Goal: Transaction & Acquisition: Purchase product/service

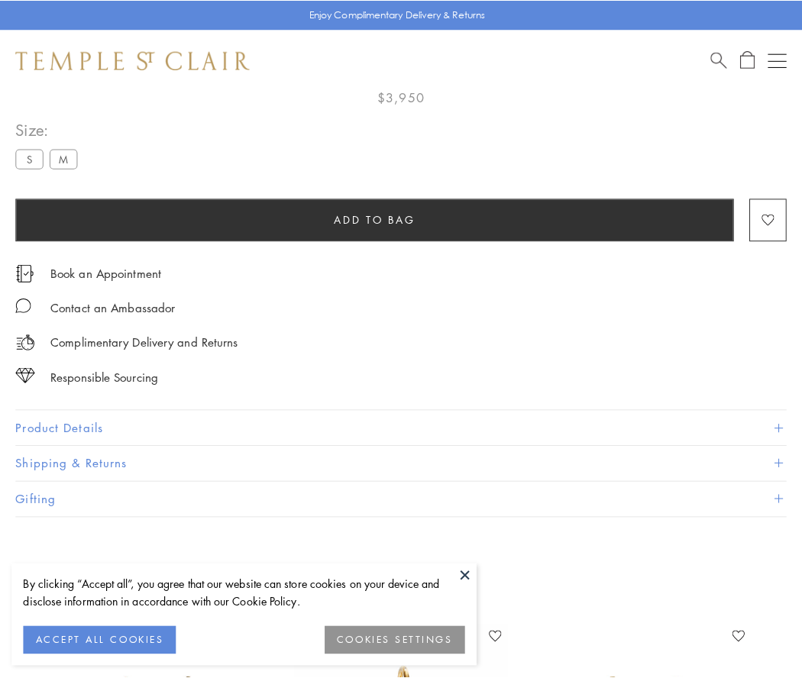
scroll to position [90, 0]
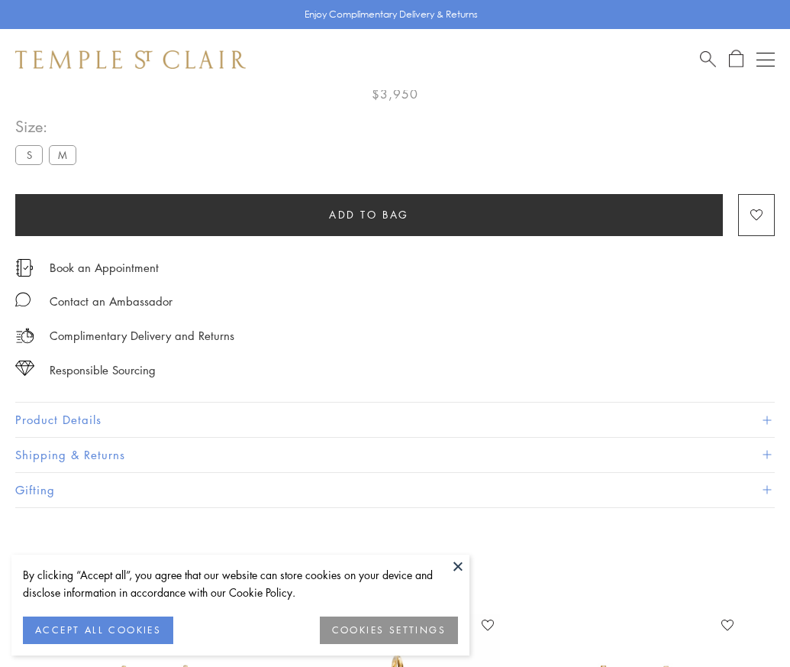
click at [369, 214] on span "Add to bag" at bounding box center [369, 214] width 80 height 17
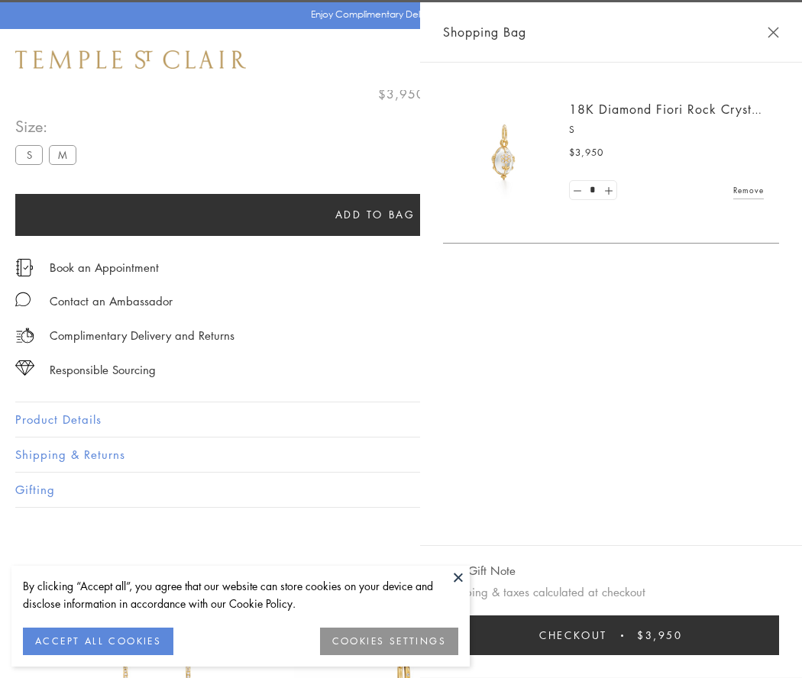
click at [764, 635] on button "Checkout $3,950" at bounding box center [611, 635] width 336 height 40
